Goal: Find specific page/section: Find specific page/section

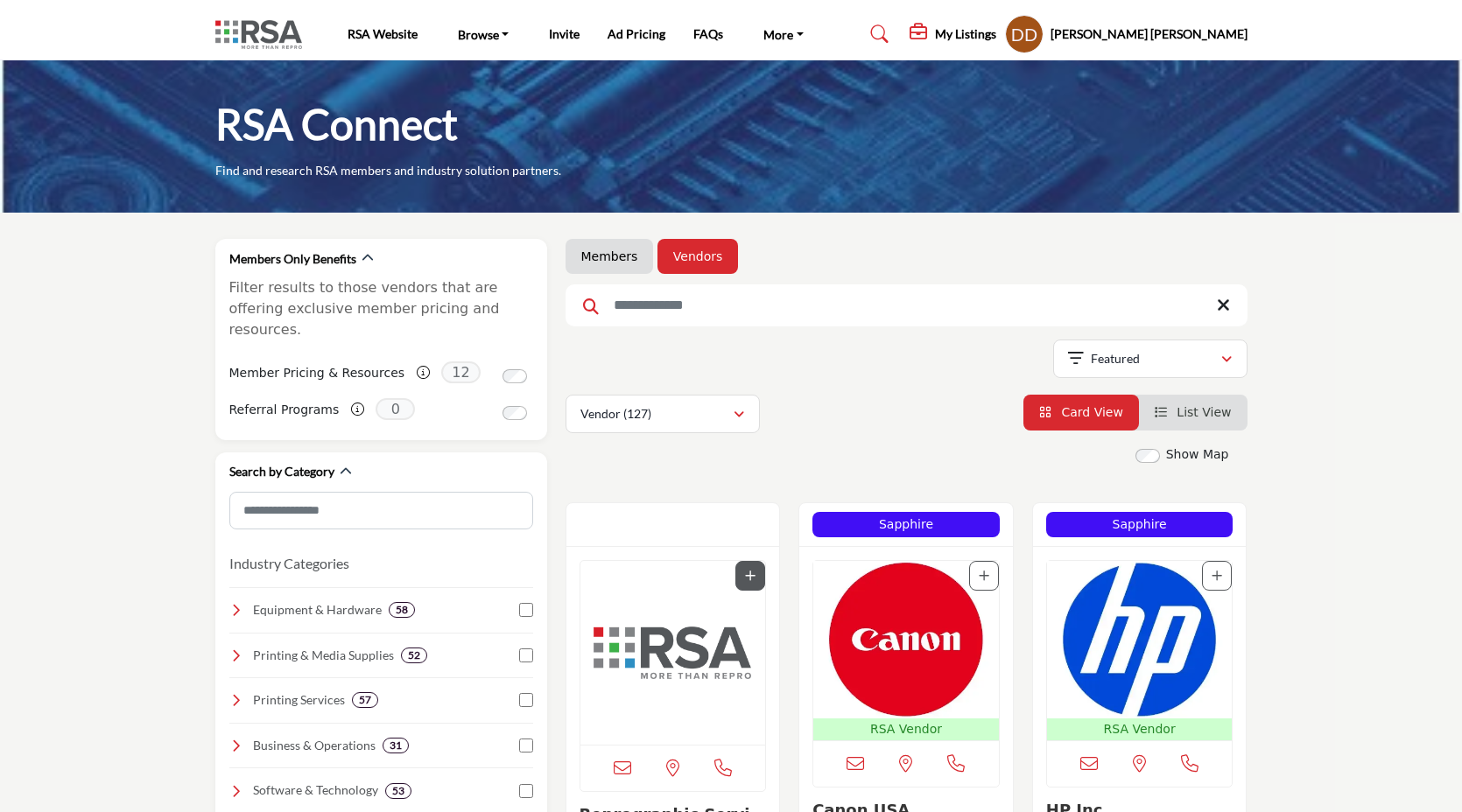
click at [624, 259] on link "Members" at bounding box center [610, 256] width 57 height 18
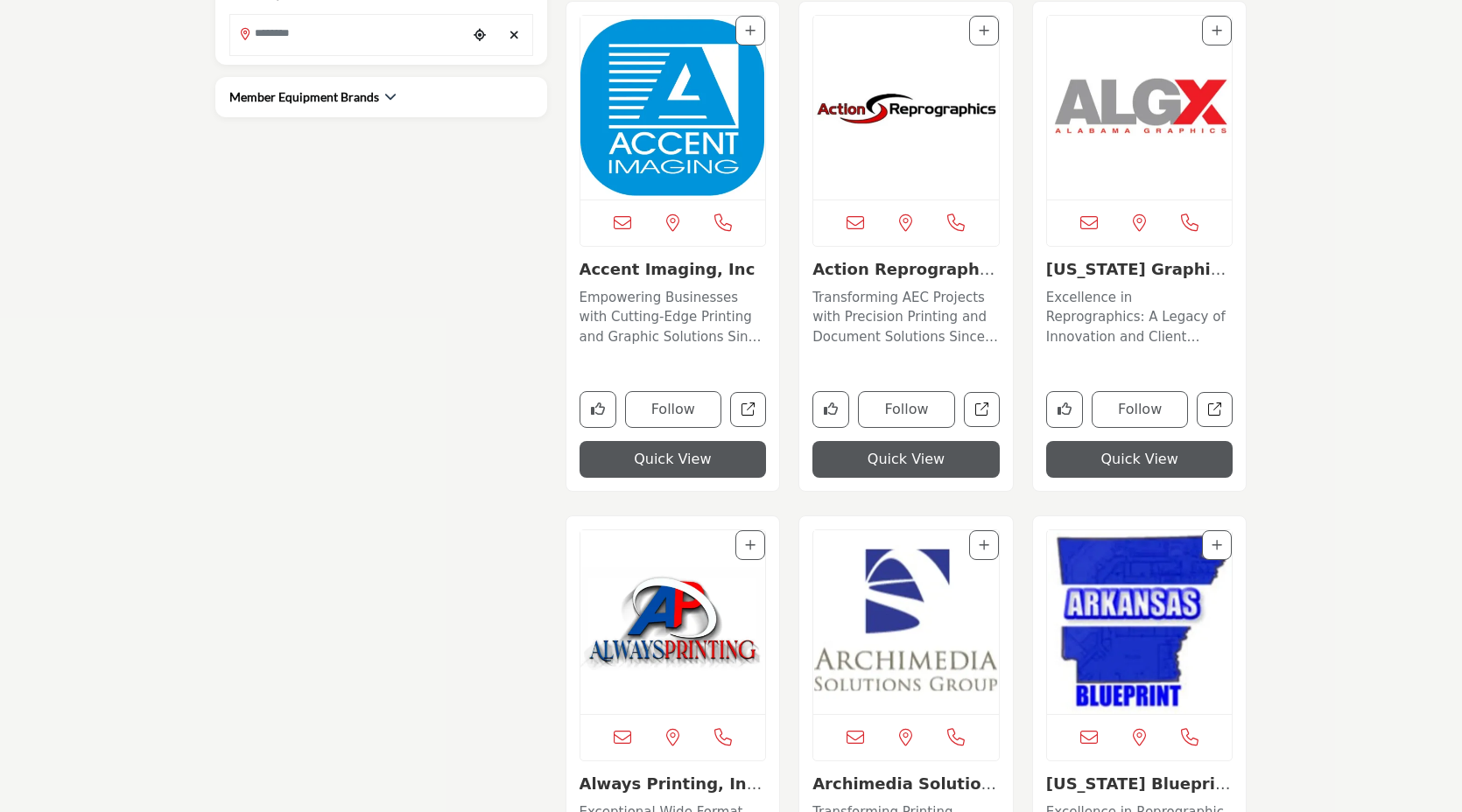
scroll to position [1017, 0]
click at [377, 98] on div "Member Equipment Brands" at bounding box center [313, 96] width 167 height 18
click at [394, 97] on div "Member Equipment Brands" at bounding box center [381, 96] width 304 height 18
click at [389, 97] on icon "button" at bounding box center [389, 95] width 12 height 12
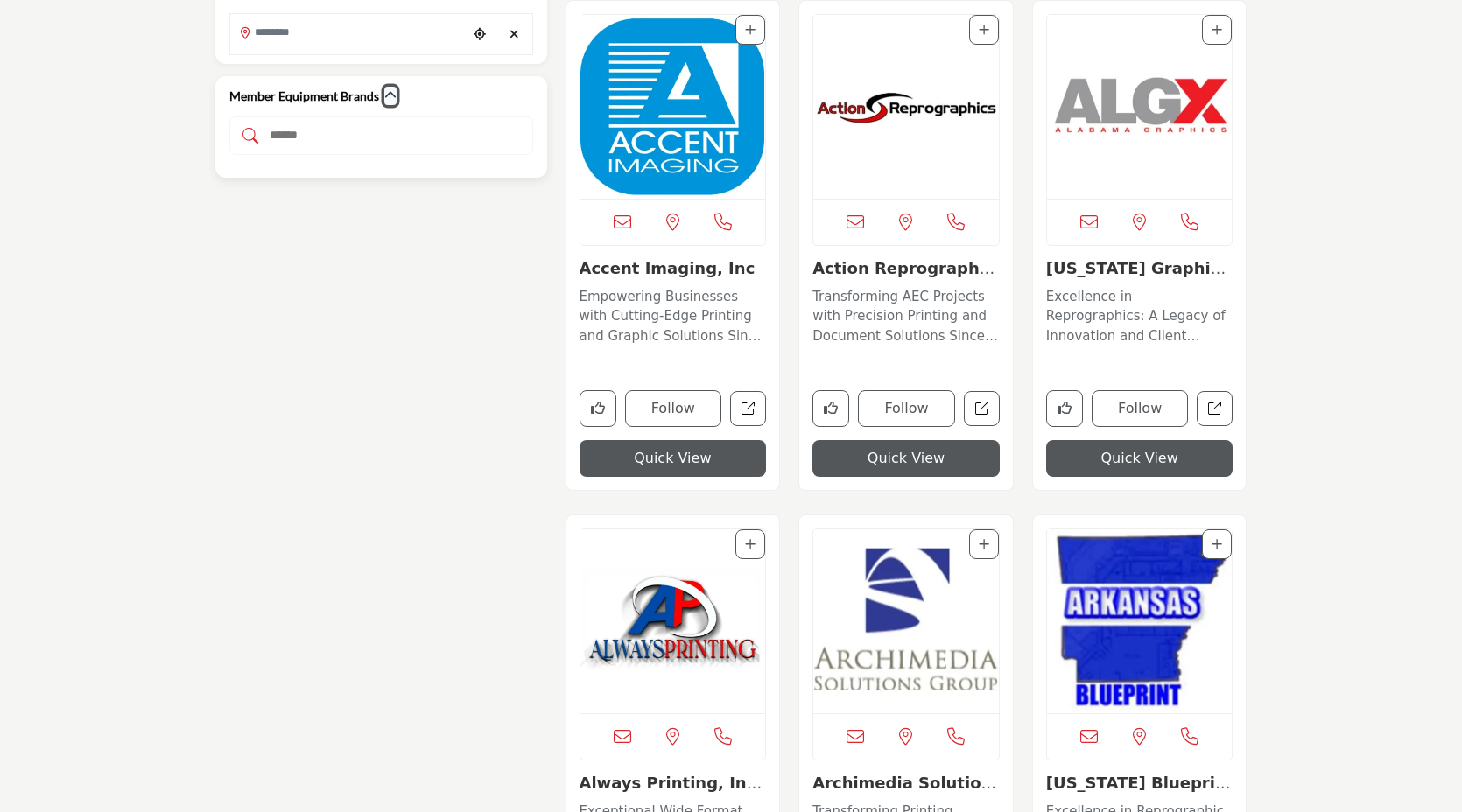
click at [384, 96] on icon "button" at bounding box center [389, 95] width 12 height 12
click at [350, 134] on input "Search Demographic Category" at bounding box center [381, 136] width 304 height 39
click at [389, 99] on icon "button" at bounding box center [389, 95] width 12 height 12
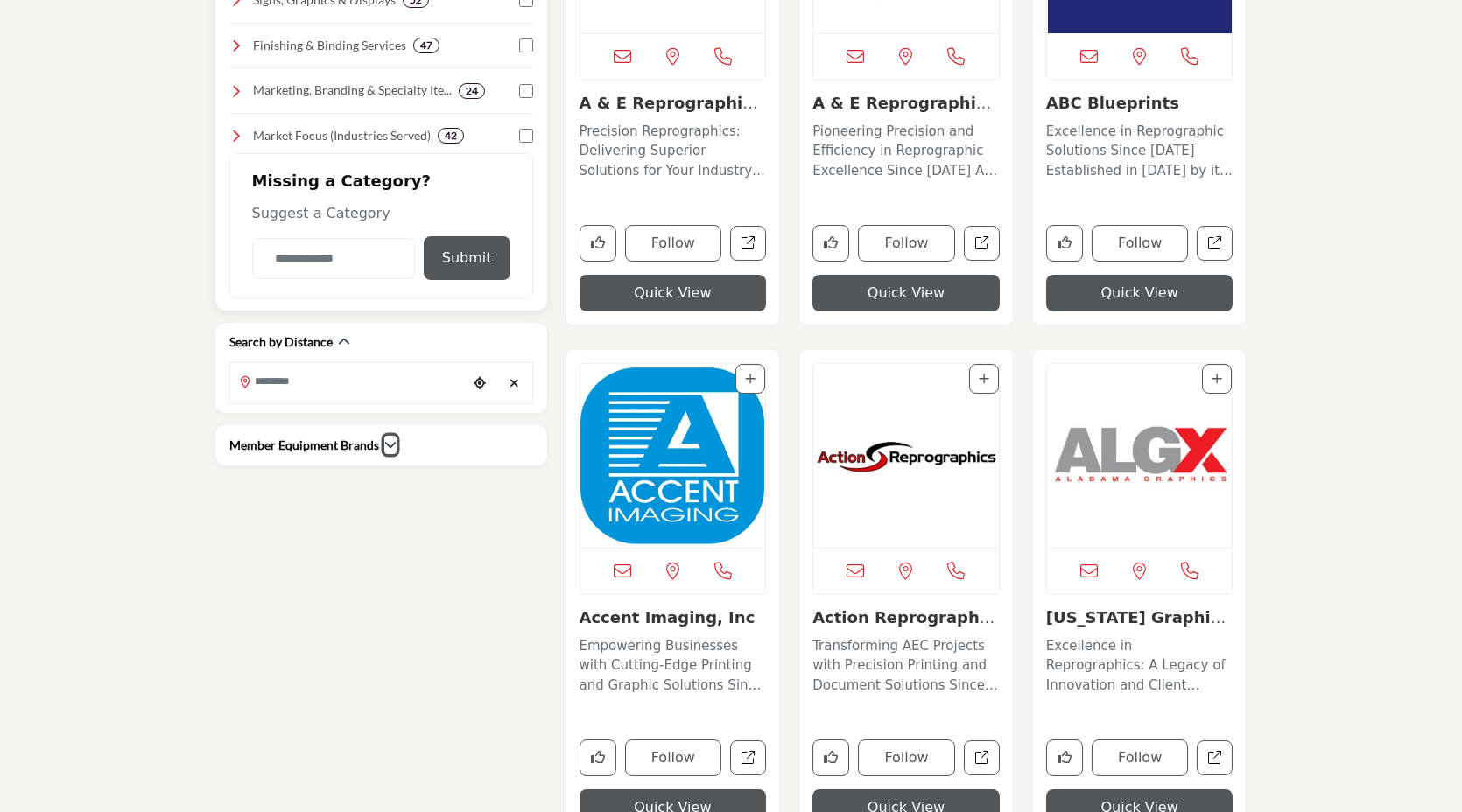
scroll to position [672, 0]
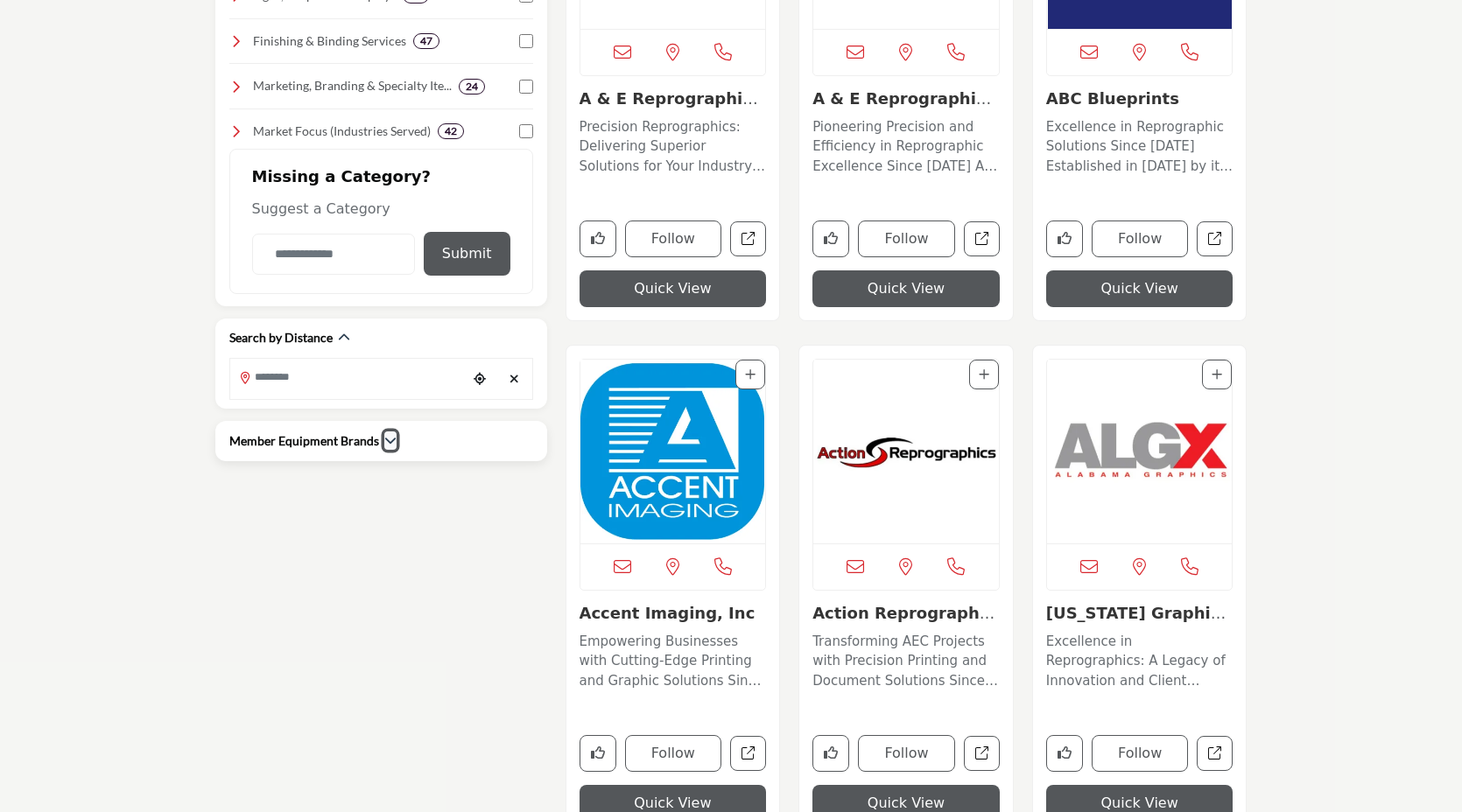
click at [385, 434] on icon "button" at bounding box center [389, 439] width 12 height 12
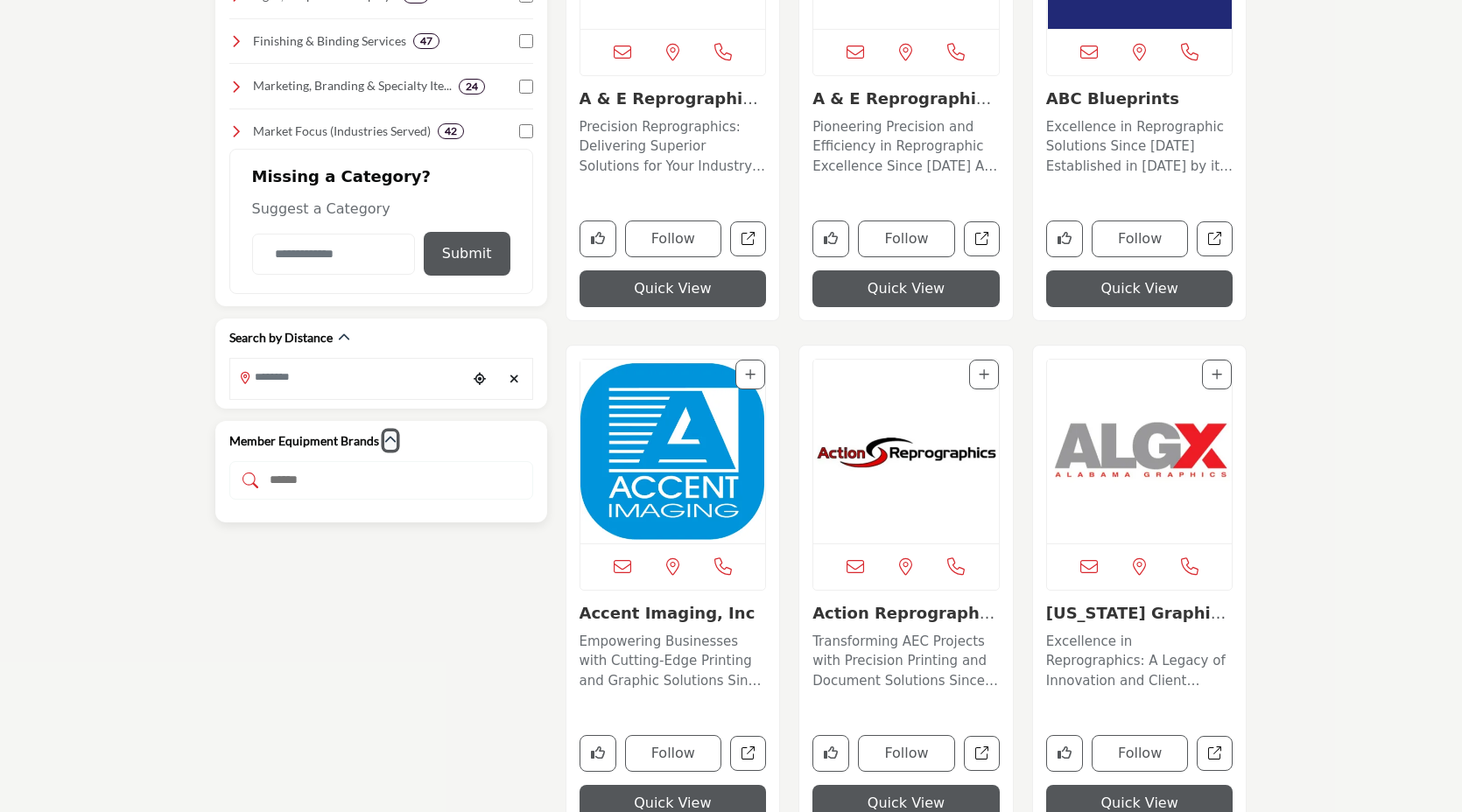
click at [389, 437] on icon "button" at bounding box center [389, 439] width 12 height 12
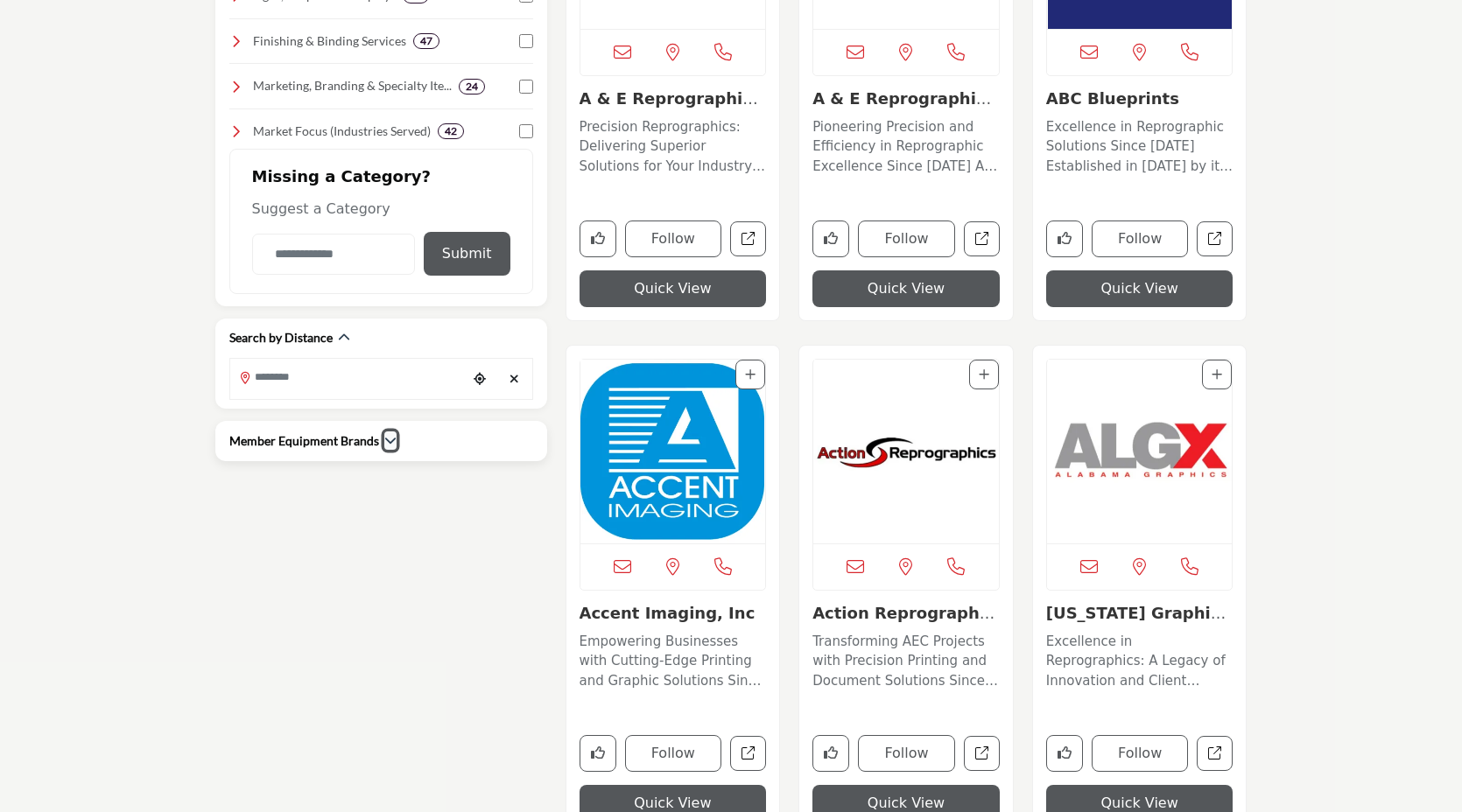
click at [384, 436] on icon "button" at bounding box center [389, 439] width 12 height 12
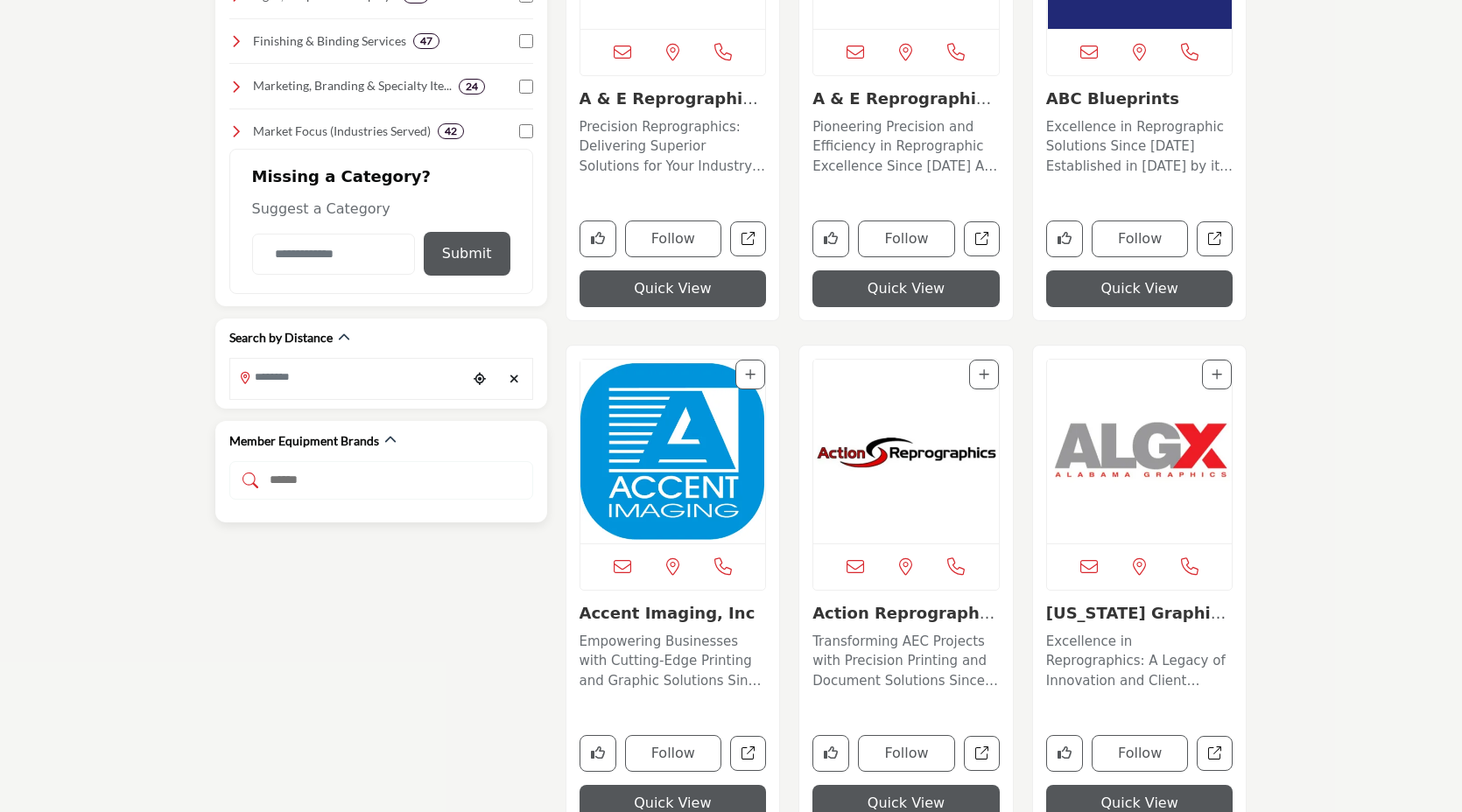
click at [410, 441] on div "Member Equipment Brands" at bounding box center [381, 441] width 304 height 18
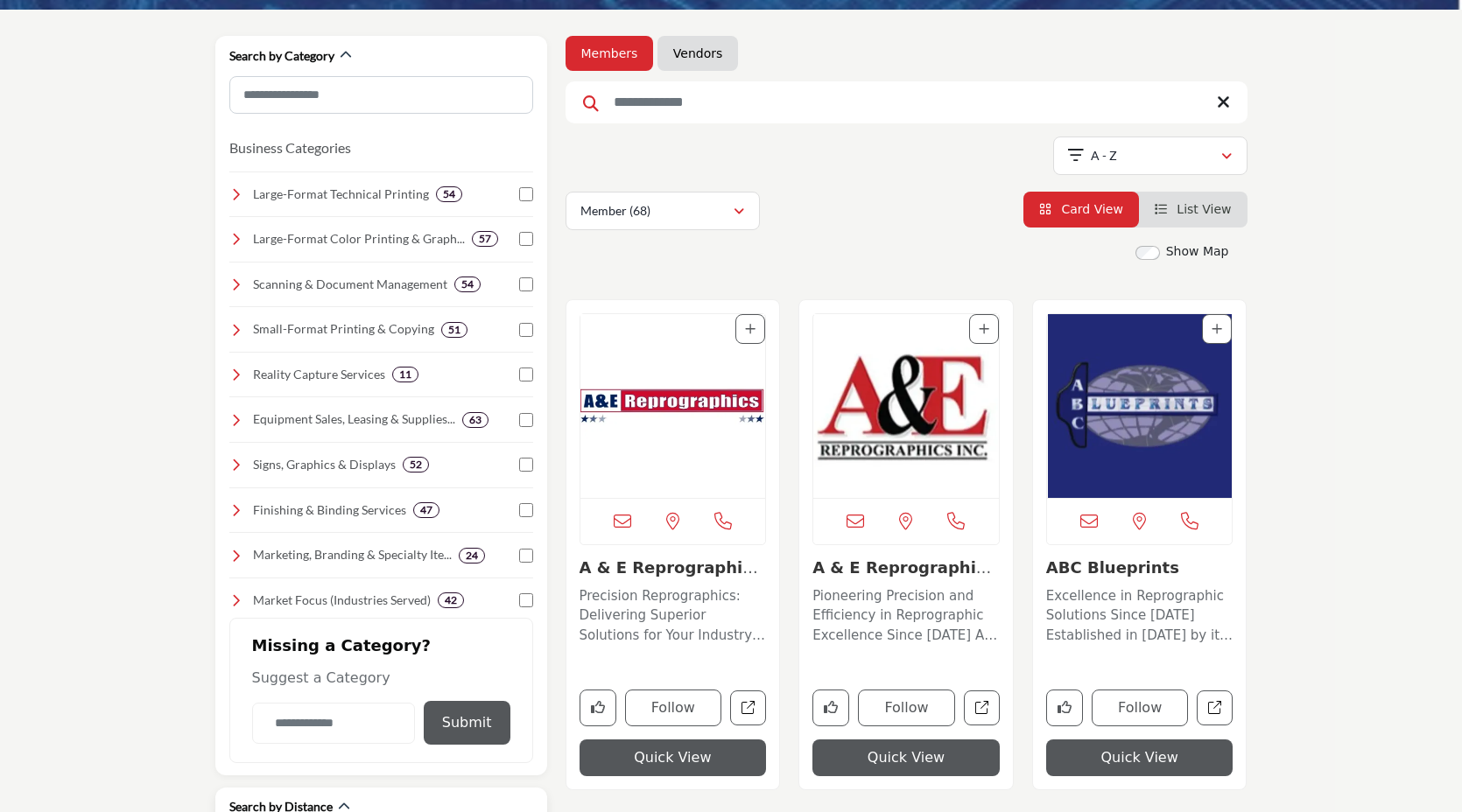
scroll to position [0, 0]
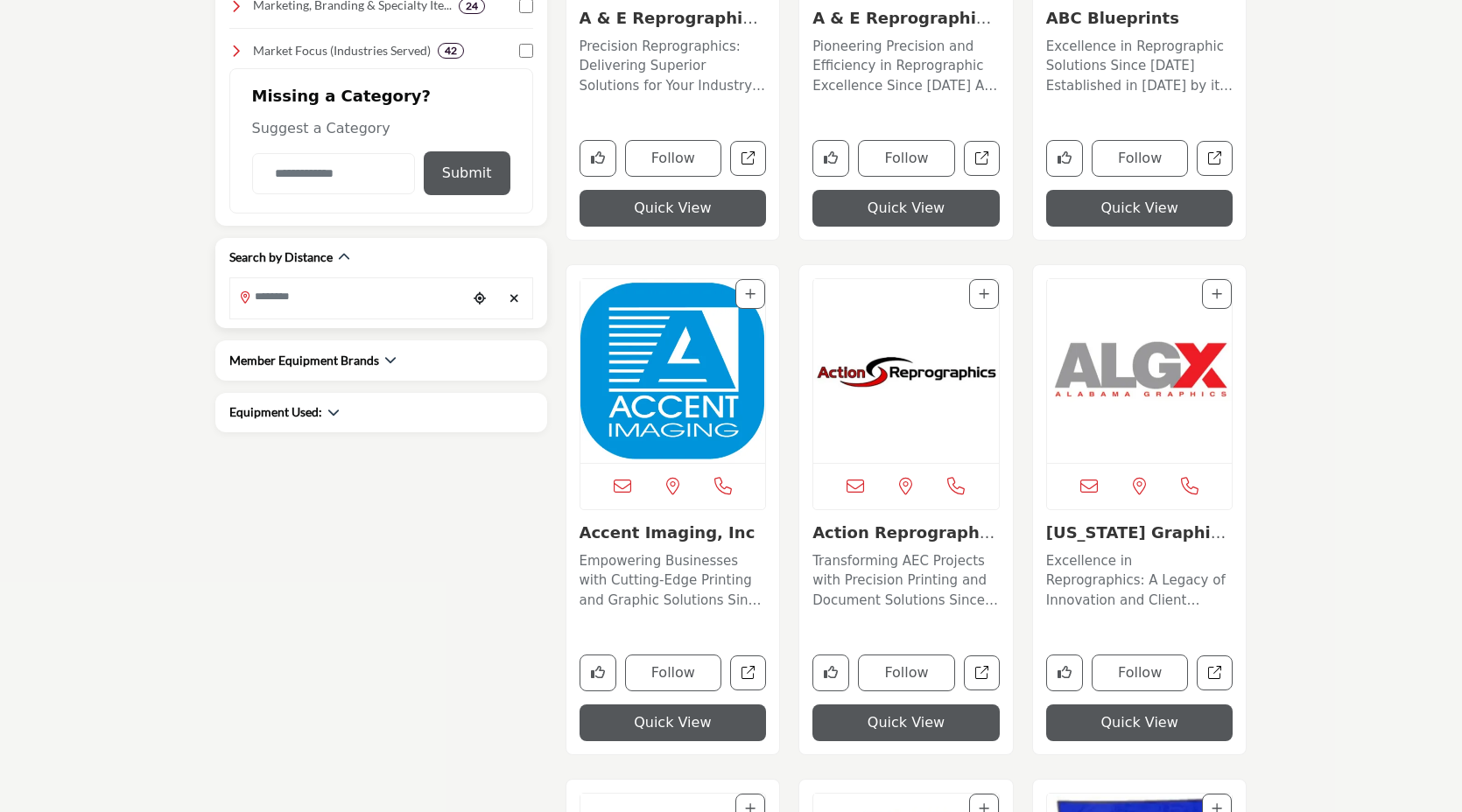
scroll to position [768, 0]
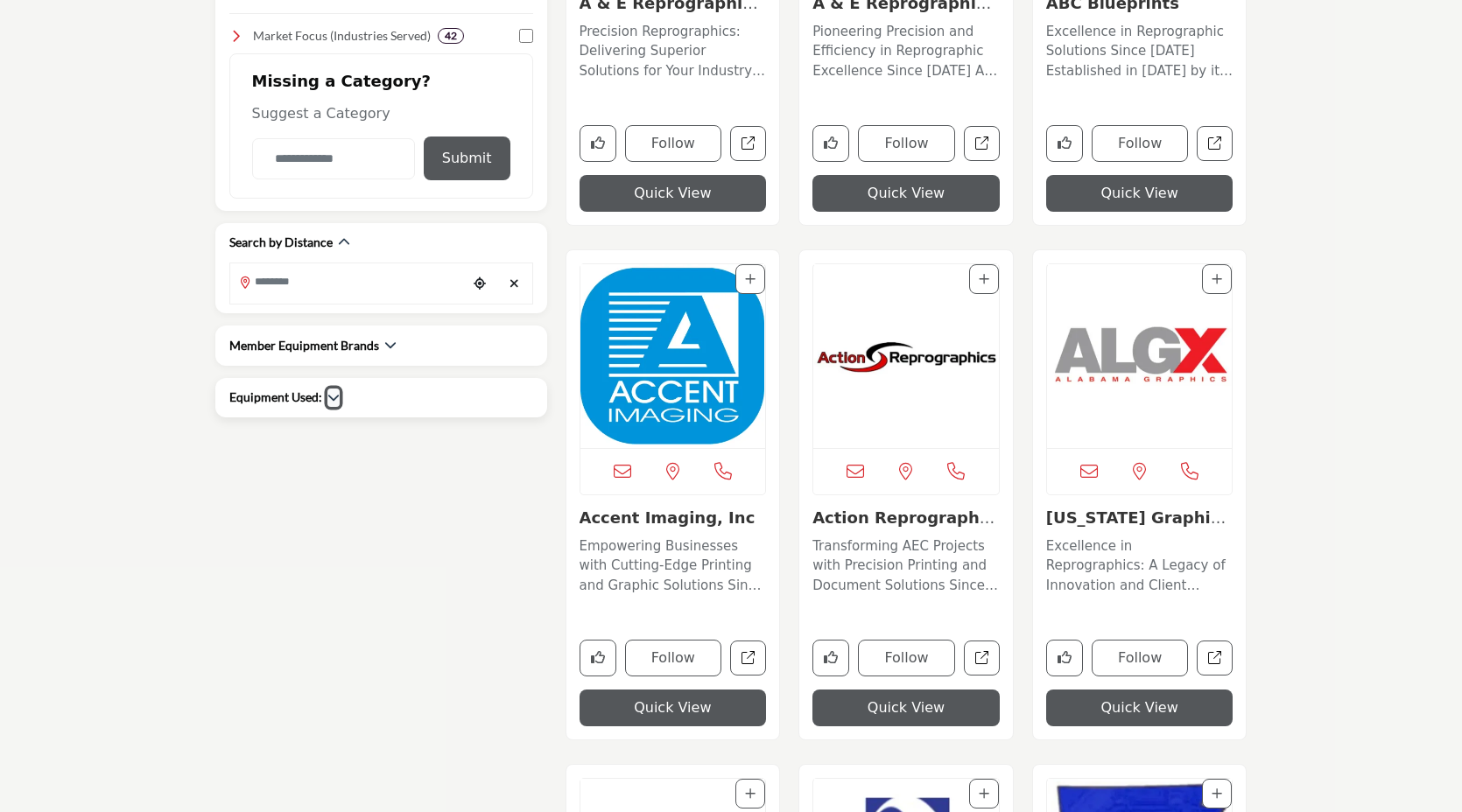
click at [328, 399] on icon "button" at bounding box center [333, 397] width 12 height 12
